Goal: Task Accomplishment & Management: Manage account settings

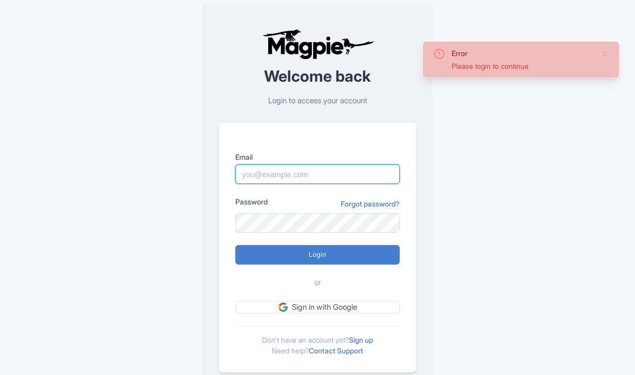
type input "dan.hughes@sportswhereiam.com"
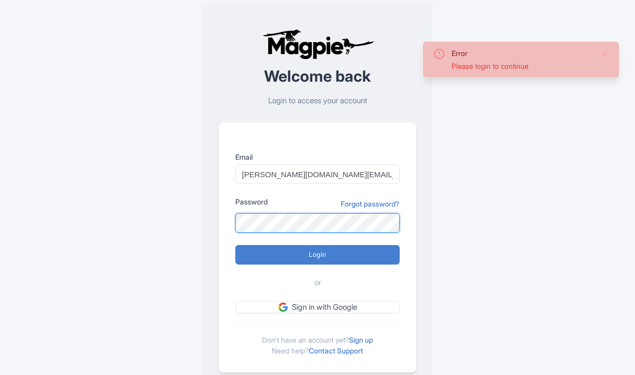
click at [317, 254] on input "Login" at bounding box center [317, 255] width 164 height 20
type input "Logging in..."
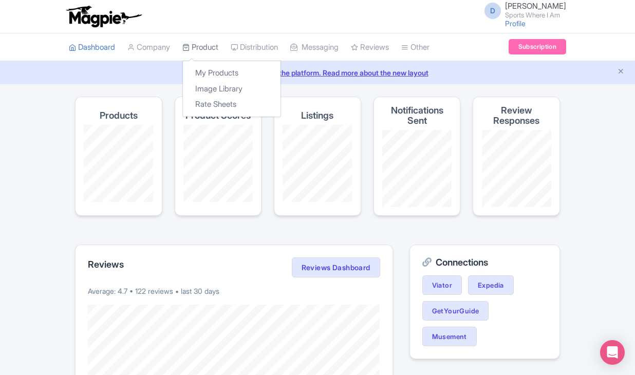
click at [209, 49] on link "Product" at bounding box center [200, 47] width 36 height 28
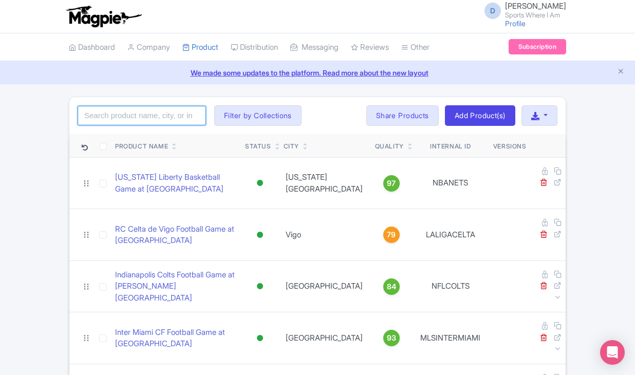
click at [154, 111] on input "search" at bounding box center [142, 116] width 128 height 20
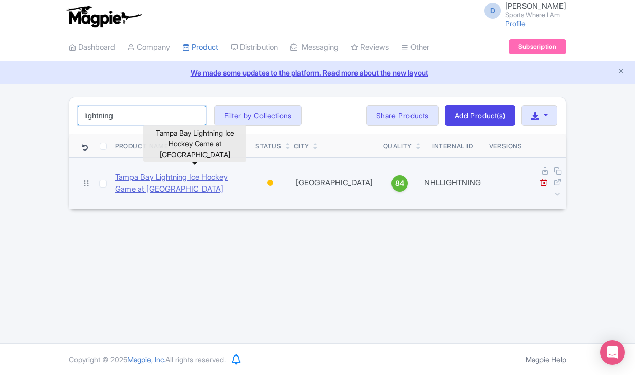
type input "lightning"
click at [161, 178] on link "Tampa Bay Lightning Ice Hockey Game at [GEOGRAPHIC_DATA]" at bounding box center [181, 183] width 132 height 23
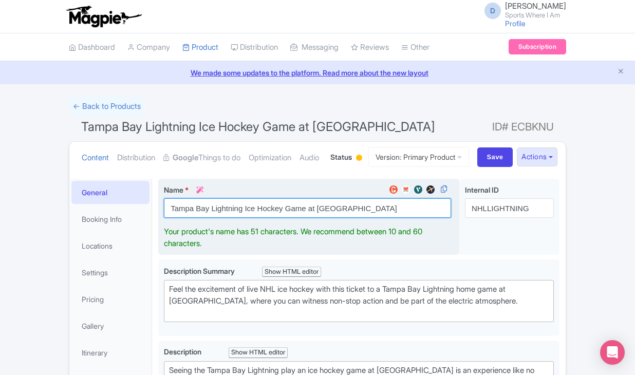
click at [210, 218] on input "Tampa Bay Lightning Ice Hockey Game at [GEOGRAPHIC_DATA]" at bounding box center [307, 208] width 287 height 20
click at [210, 218] on input "Tampa Bay Lightning Ice Hockey Game at Amalie Arena" at bounding box center [307, 208] width 287 height 20
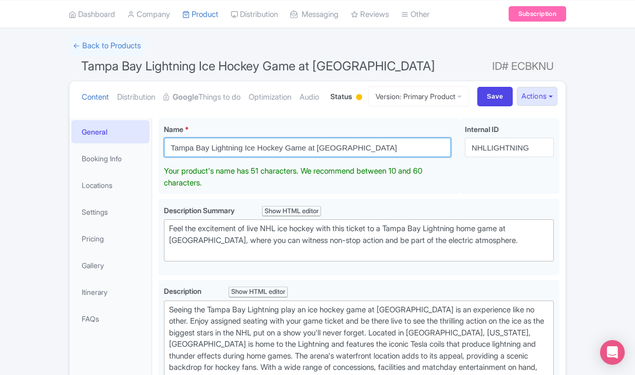
scroll to position [75, 0]
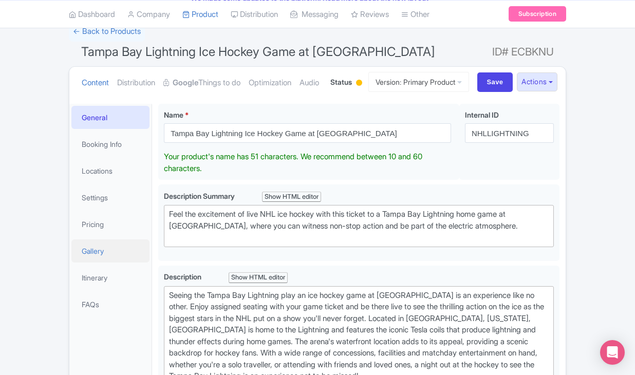
click at [105, 262] on link "Gallery" at bounding box center [110, 250] width 78 height 23
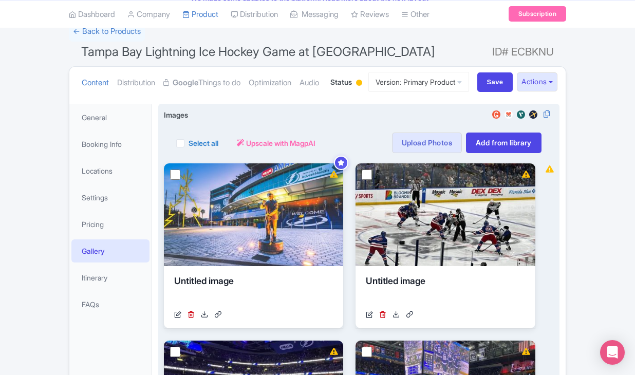
click at [188, 153] on div "Select all" at bounding box center [197, 142] width 42 height 21
click at [188, 148] on label "Select all" at bounding box center [203, 143] width 30 height 11
click at [188, 143] on input "Select all" at bounding box center [191, 140] width 7 height 7
checkbox input "true"
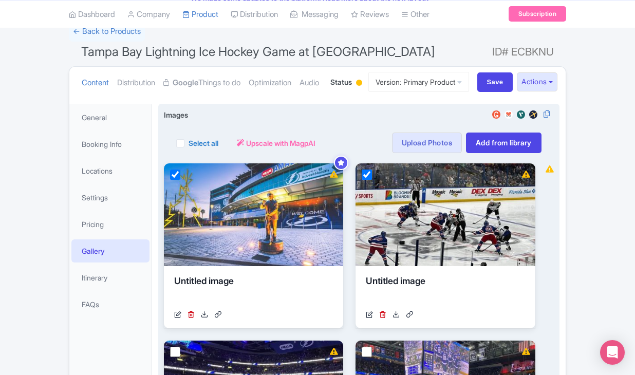
checkbox input "true"
click at [266, 153] on button "Actions" at bounding box center [248, 142] width 41 height 21
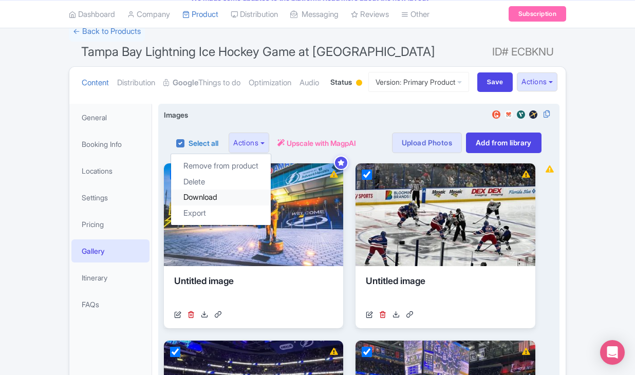
click at [240, 205] on link "Download" at bounding box center [221, 197] width 100 height 16
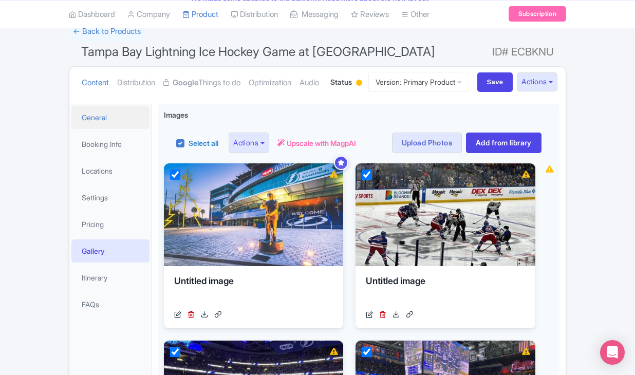
click at [96, 129] on link "General" at bounding box center [110, 117] width 78 height 23
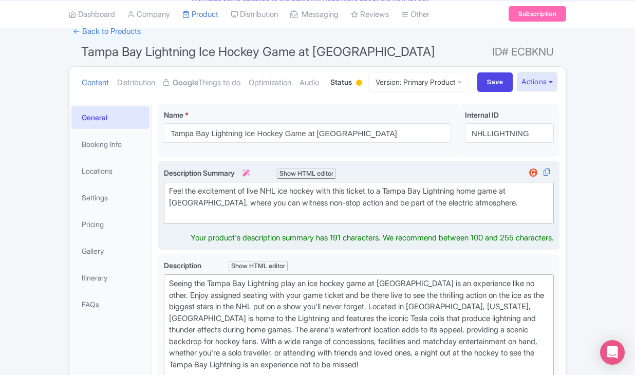
click at [218, 220] on div "Feel the excitement of live NHL ice hockey with this ticket to a Tampa Bay Ligh…" at bounding box center [358, 202] width 379 height 35
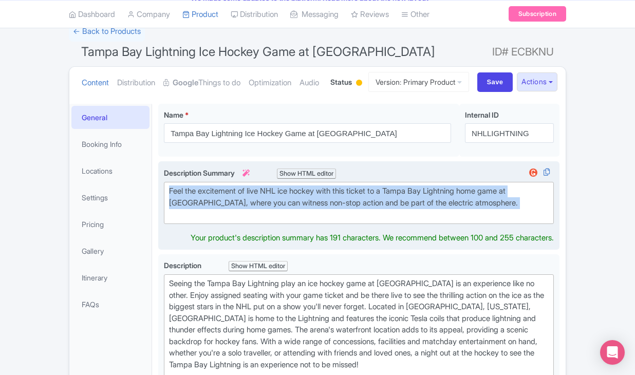
click at [218, 220] on div "Feel the excitement of live NHL ice hockey with this ticket to a Tampa Bay Ligh…" at bounding box center [358, 202] width 379 height 35
type trix-editor "<div>Feel the excitement of live NHL ice hockey with this ticket to a Tampa Bay…"
copy div "Feel the excitement of live NHL ice hockey with this ticket to a Tampa Bay Ligh…"
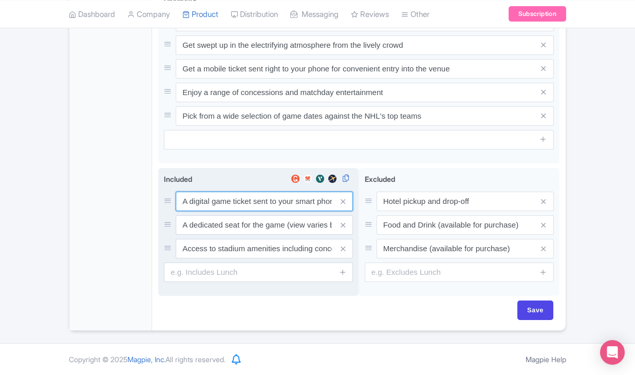
click at [246, 200] on input "A digital game ticket sent to your smart phone" at bounding box center [264, 202] width 177 height 20
click at [255, 211] on input "A dedicated seat for the game (view varies by seat category)" at bounding box center [264, 202] width 177 height 20
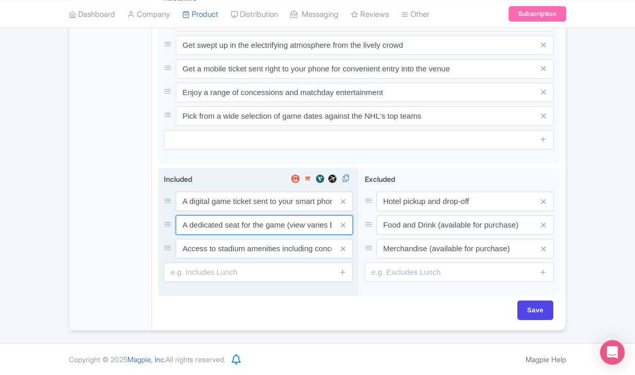
click at [255, 211] on input "A dedicated seat for the game (view varies by seat category)" at bounding box center [264, 202] width 177 height 20
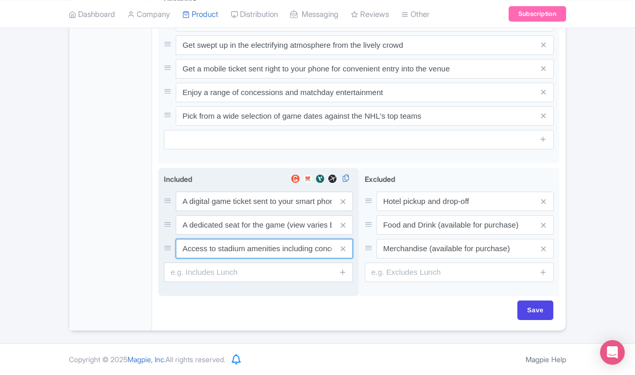
click at [263, 211] on input "Access to stadium amenities including concessions and matchday activations" at bounding box center [264, 202] width 177 height 20
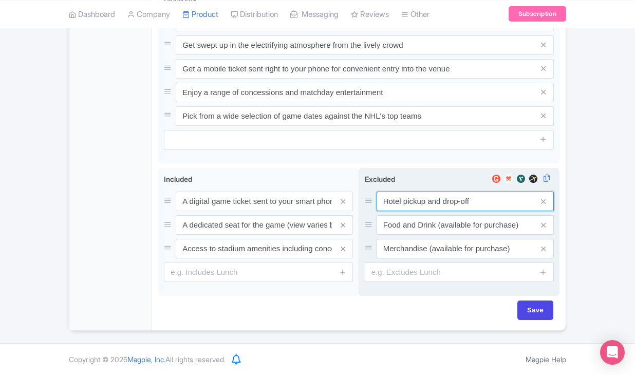
click at [441, 196] on input "Hotel pickup and drop-off" at bounding box center [464, 202] width 177 height 20
click at [436, 211] on input "Food and Drink (available for purchase)" at bounding box center [464, 202] width 177 height 20
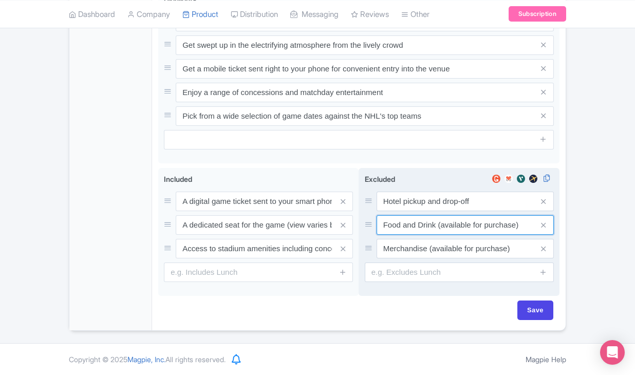
click at [436, 211] on input "Food and Drink (available for purchase)" at bounding box center [464, 202] width 177 height 20
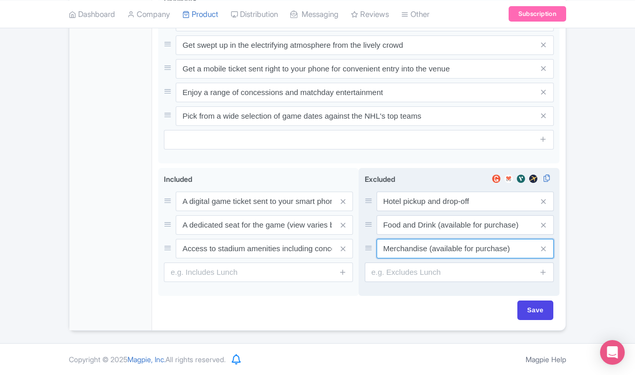
click at [406, 211] on input "Merchandise (available for purchase)" at bounding box center [464, 202] width 177 height 20
click at [407, 211] on input "Merchandise (available for purchase)" at bounding box center [464, 202] width 177 height 20
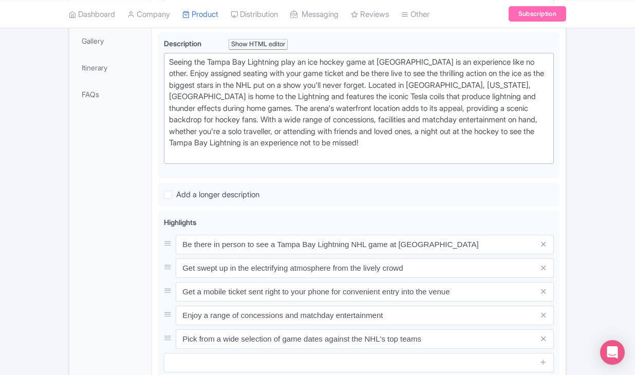
scroll to position [30, 0]
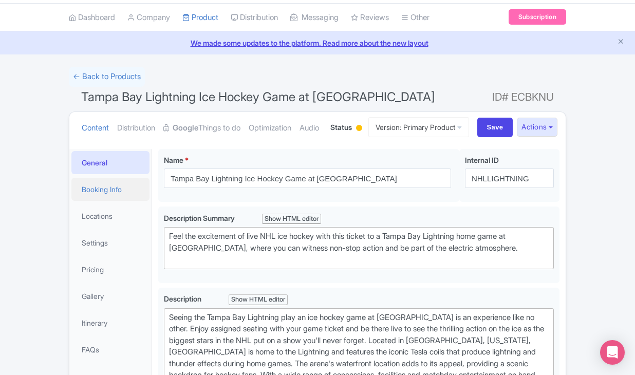
click at [104, 201] on link "Booking Info" at bounding box center [110, 189] width 78 height 23
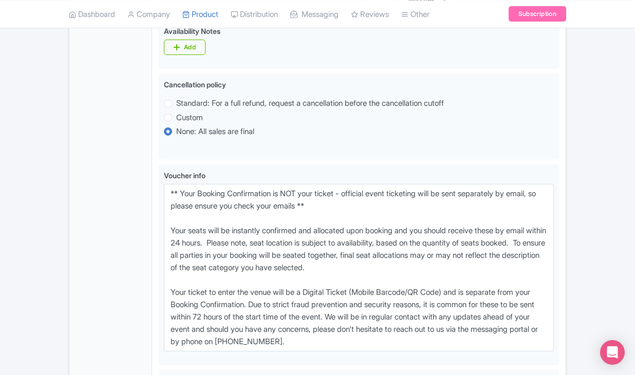
scroll to position [703, 0]
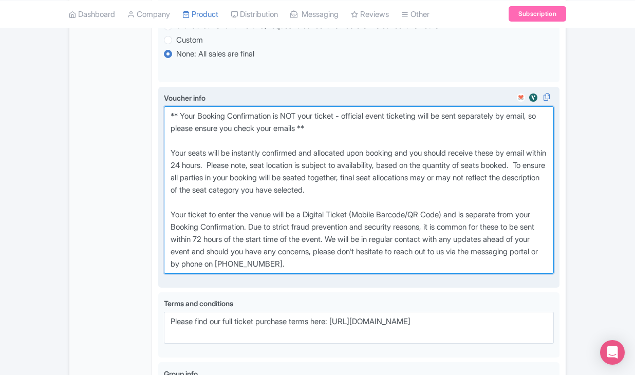
drag, startPoint x: 168, startPoint y: 162, endPoint x: 397, endPoint y: 303, distance: 269.0
click at [397, 274] on textarea "** Your Booking Confirmation is NOT your ticket - official event ticketing will…" at bounding box center [359, 189] width 390 height 167
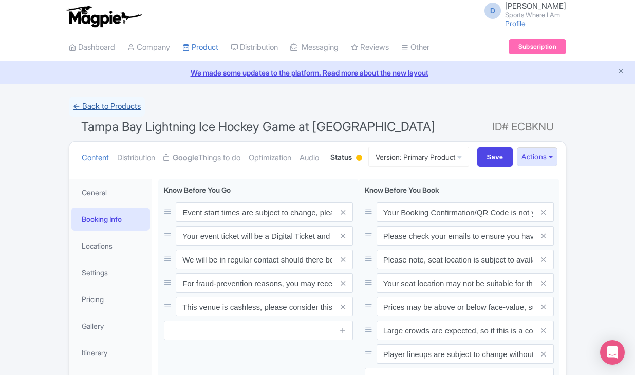
scroll to position [0, 0]
click at [120, 108] on link "← Back to Products" at bounding box center [107, 107] width 76 height 20
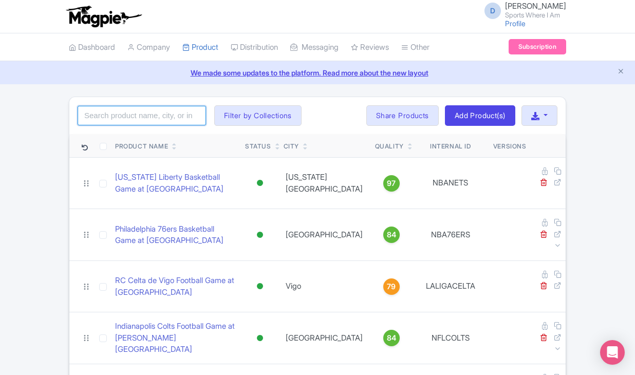
click at [116, 113] on input "search" at bounding box center [142, 116] width 128 height 20
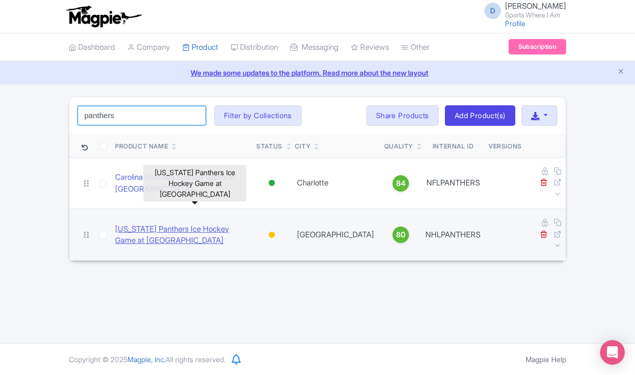
type input "panthers"
click at [185, 223] on link "[US_STATE] Panthers Ice Hockey Game at [GEOGRAPHIC_DATA]" at bounding box center [181, 234] width 133 height 23
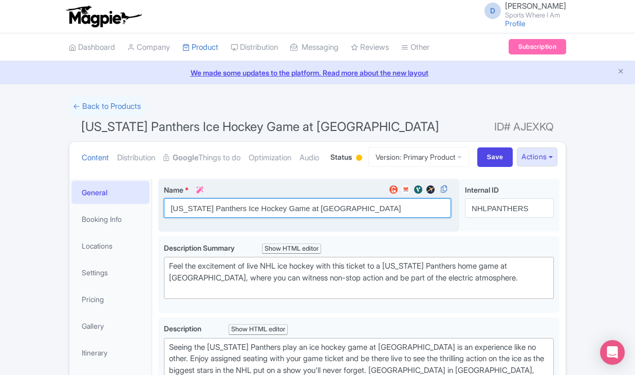
click at [213, 218] on input "[US_STATE] Panthers Ice Hockey Game at [GEOGRAPHIC_DATA]" at bounding box center [307, 208] width 287 height 20
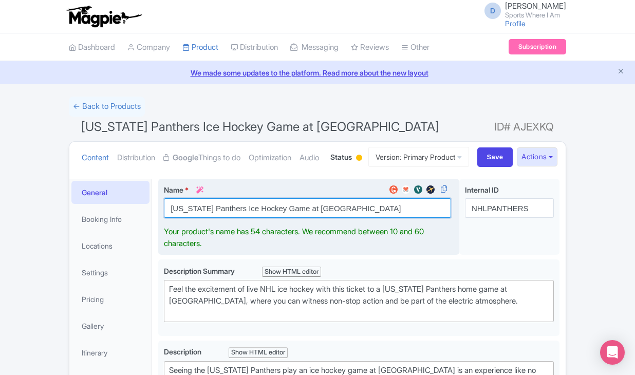
click at [213, 218] on input "[US_STATE] Panthers Ice Hockey Game at [GEOGRAPHIC_DATA]" at bounding box center [307, 208] width 287 height 20
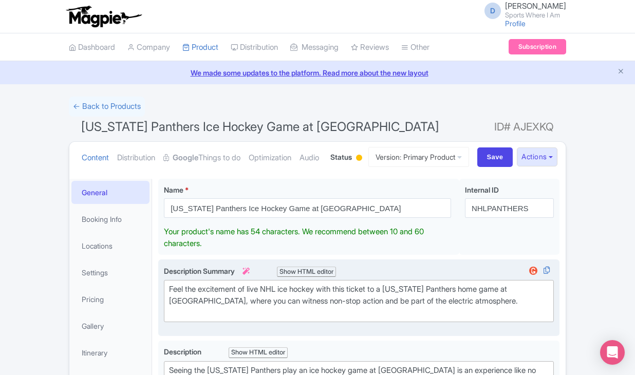
click at [251, 318] on div "Feel the excitement of live NHL ice hockey with this ticket to a [US_STATE] Pan…" at bounding box center [358, 300] width 379 height 35
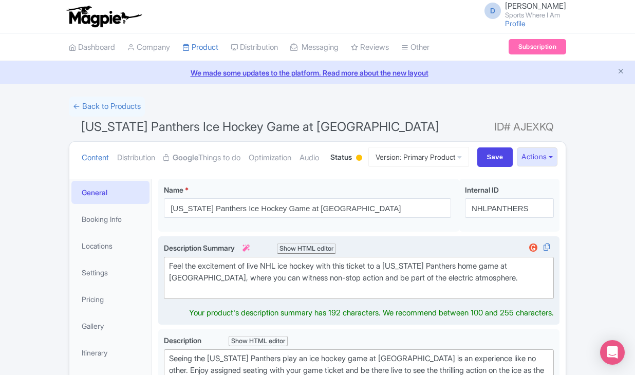
click at [251, 295] on div "Feel the excitement of live NHL ice hockey with this ticket to a [US_STATE] Pan…" at bounding box center [358, 277] width 379 height 35
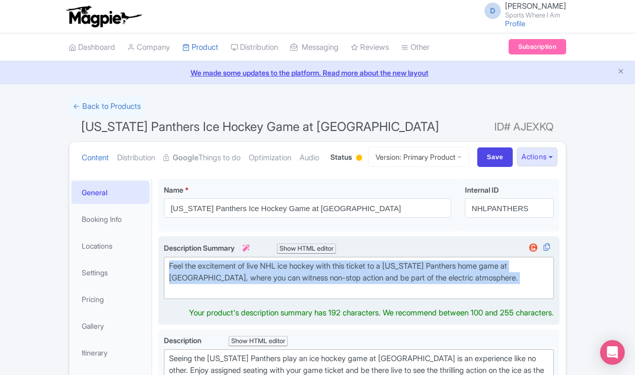
click at [251, 295] on div "Feel the excitement of live NHL ice hockey with this ticket to a [US_STATE] Pan…" at bounding box center [358, 277] width 379 height 35
type trix-editor "<div>Feel the excitement of live NHL ice hockey with this ticket to a [US_STATE…"
copy div "Feel the excitement of live NHL ice hockey with this ticket to a [US_STATE] Pan…"
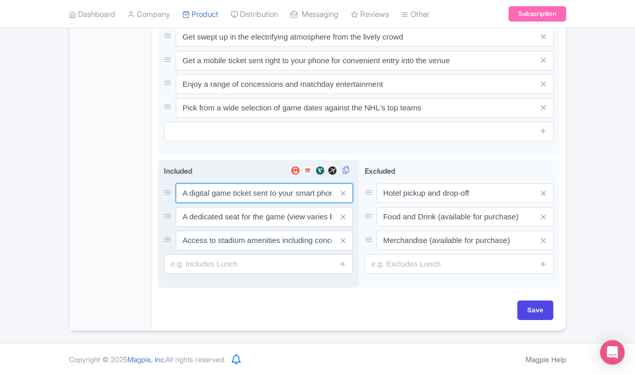
click at [256, 194] on input "A digital game ticket sent to your smart phone" at bounding box center [264, 193] width 177 height 20
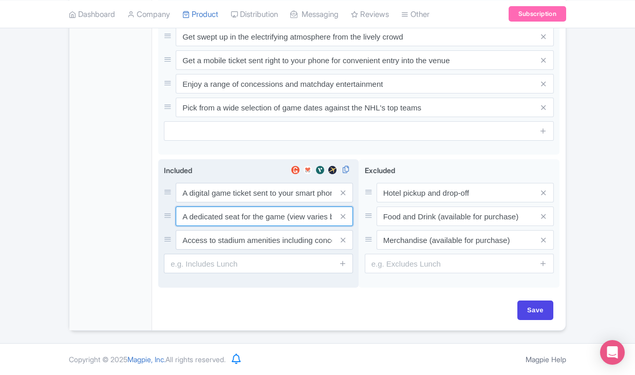
click at [227, 202] on input "A dedicated seat for the game (view varies by seat category)" at bounding box center [264, 193] width 177 height 20
click at [275, 202] on input "Access to stadium amenities including concessions and matchday activations" at bounding box center [264, 193] width 177 height 20
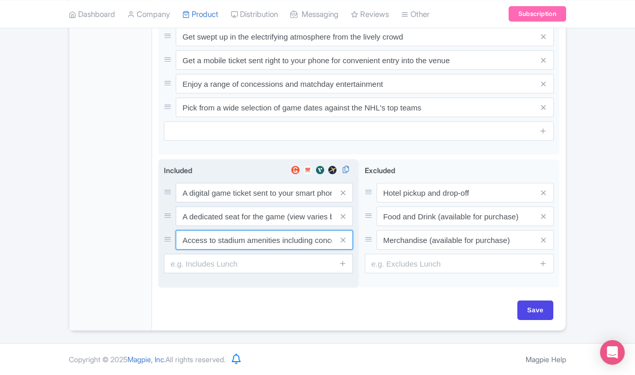
click at [275, 202] on input "Access to stadium amenities including concessions and matchday activations" at bounding box center [264, 193] width 177 height 20
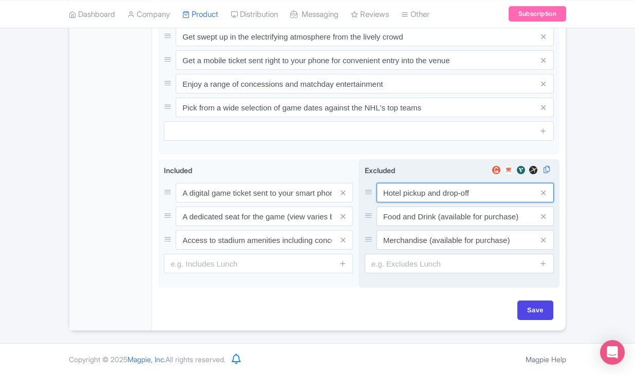
click at [407, 189] on input "Hotel pickup and drop-off" at bounding box center [464, 193] width 177 height 20
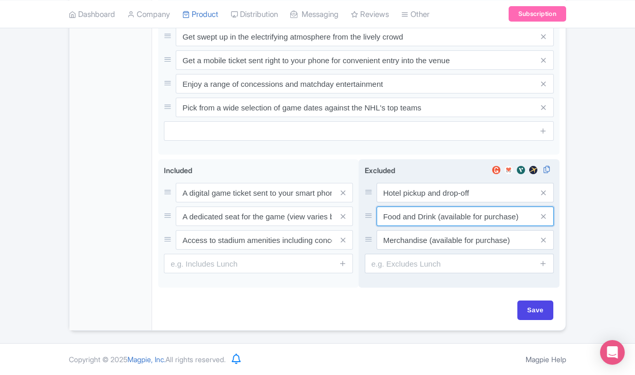
click at [408, 202] on input "Food and Drink (available for purchase)" at bounding box center [464, 193] width 177 height 20
click at [401, 202] on input "Merchandise (available for purchase)" at bounding box center [464, 193] width 177 height 20
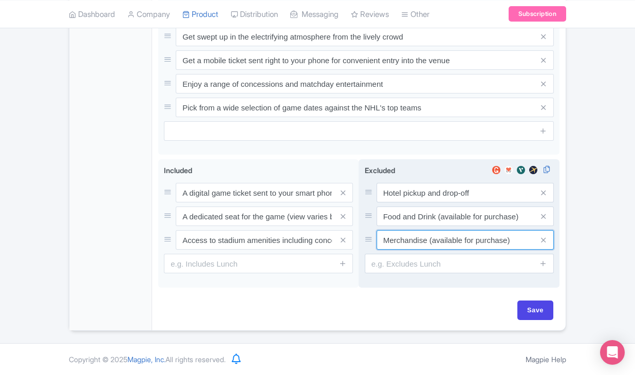
click at [401, 202] on input "Merchandise (available for purchase)" at bounding box center [464, 193] width 177 height 20
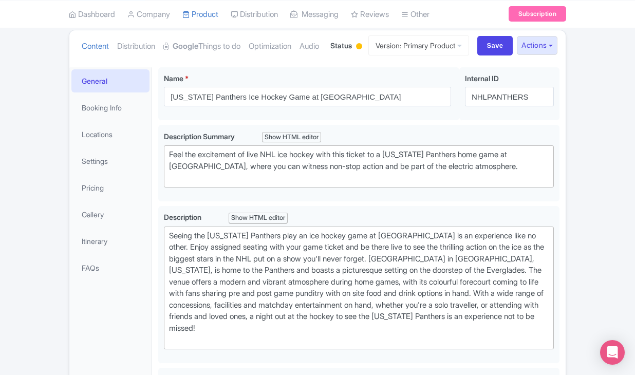
scroll to position [105, 0]
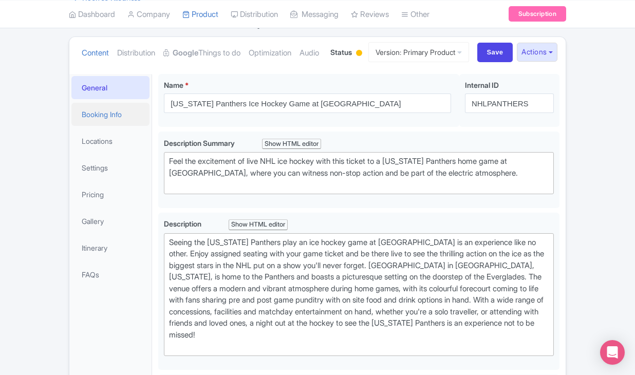
click at [123, 126] on link "Booking Info" at bounding box center [110, 114] width 78 height 23
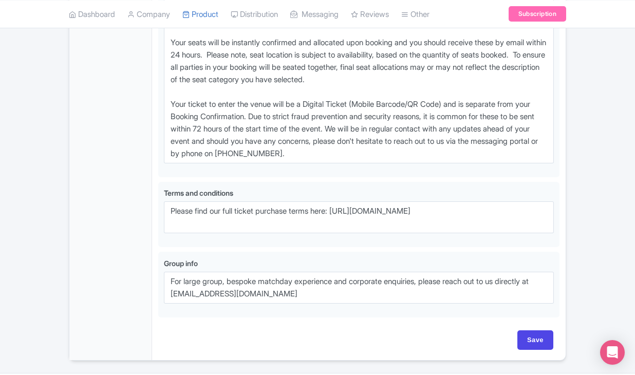
scroll to position [777, 0]
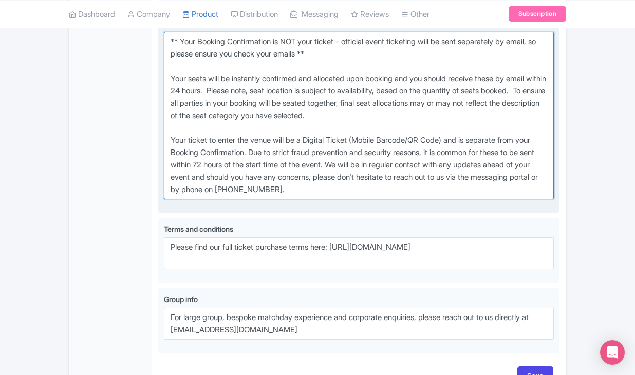
drag, startPoint x: 168, startPoint y: 86, endPoint x: 428, endPoint y: 253, distance: 308.5
click at [428, 207] on div "Voucher info i" at bounding box center [359, 112] width 390 height 189
